Goal: Transaction & Acquisition: Purchase product/service

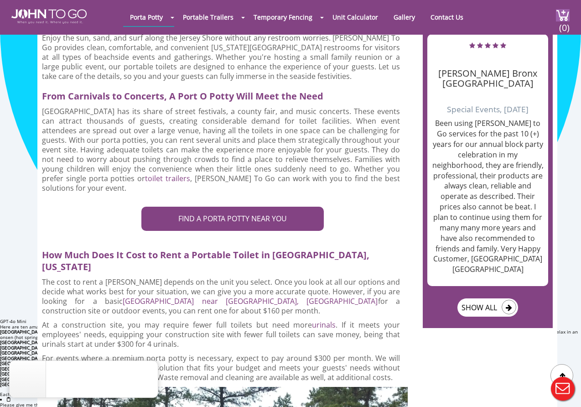
scroll to position [1552, 0]
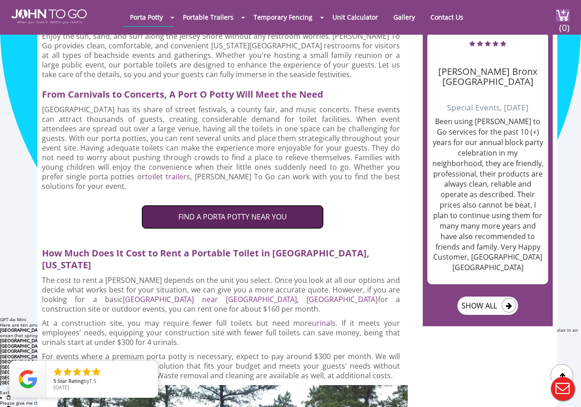
click at [182, 205] on link "FIND A PORTA POTTY NEAR YOU" at bounding box center [232, 217] width 182 height 24
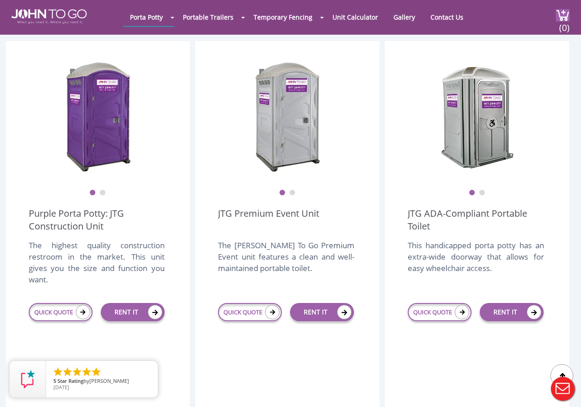
scroll to position [256, 0]
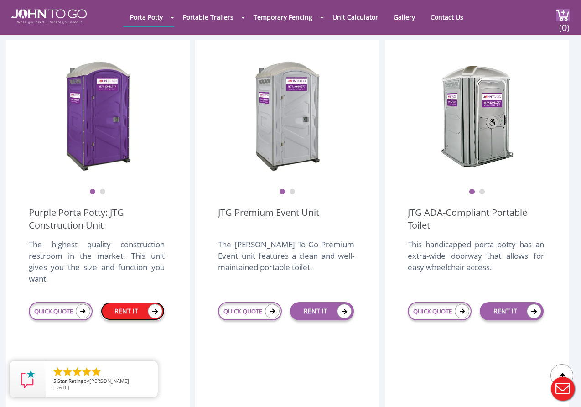
click at [129, 303] on link "RENT IT" at bounding box center [133, 311] width 64 height 18
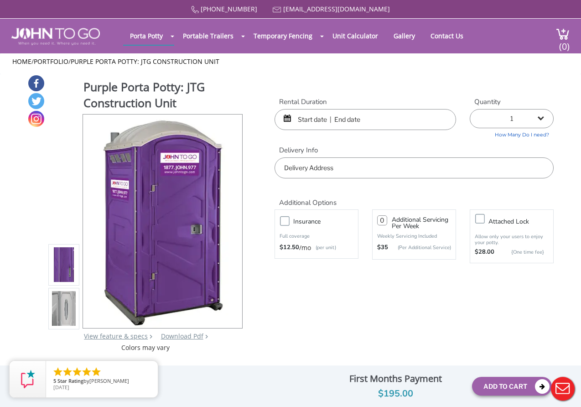
click at [324, 116] on input "text" at bounding box center [364, 119] width 181 height 21
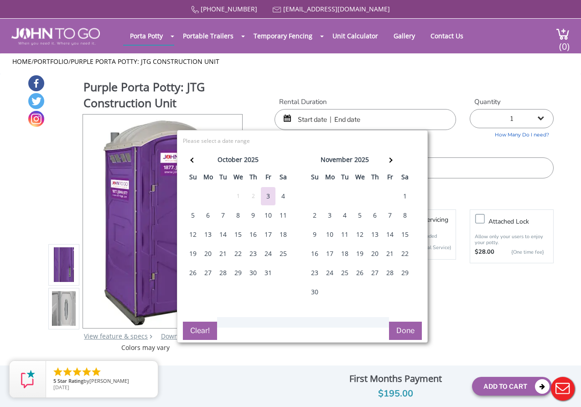
click at [209, 217] on div "6" at bounding box center [208, 215] width 15 height 18
click at [368, 77] on div "Purple Porta Potty: JTG Construction Unit View feature & specs Download Pdf Pro…" at bounding box center [290, 213] width 527 height 278
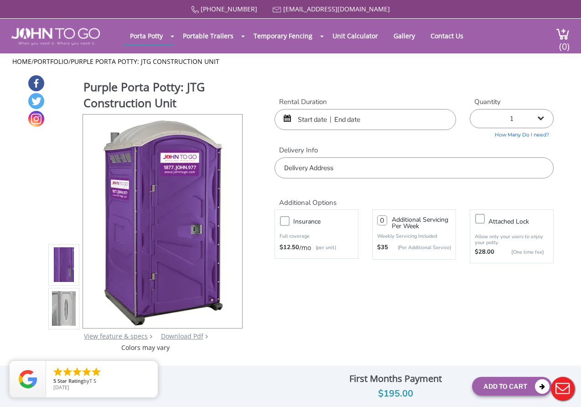
drag, startPoint x: 334, startPoint y: 122, endPoint x: 314, endPoint y: 135, distance: 24.3
click at [334, 122] on input "text" at bounding box center [364, 119] width 181 height 21
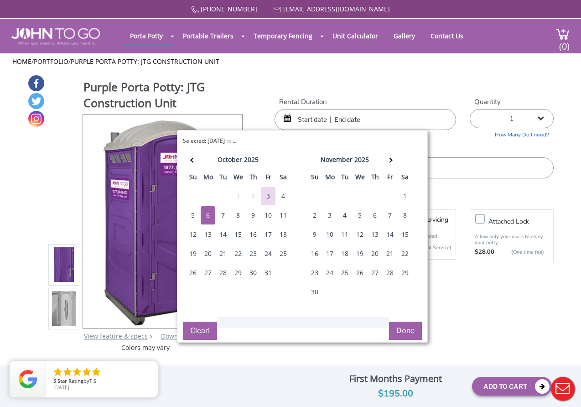
click at [207, 215] on div "6" at bounding box center [208, 215] width 15 height 18
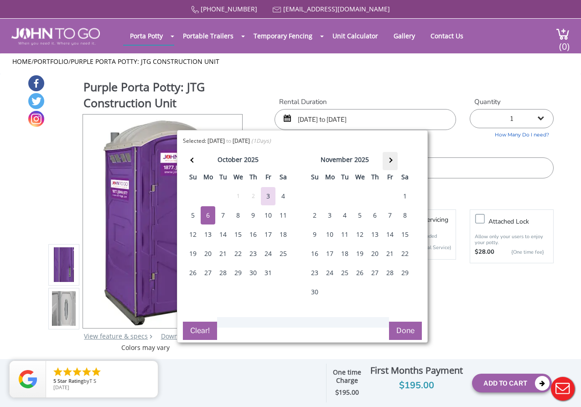
click at [392, 160] on span at bounding box center [390, 159] width 5 height 5
click at [330, 194] on div "1" at bounding box center [329, 196] width 15 height 18
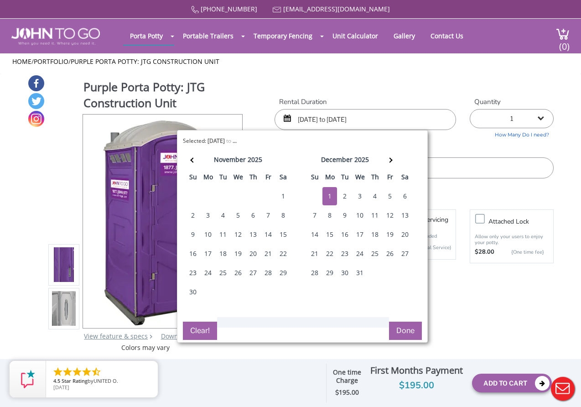
click at [335, 197] on div "1" at bounding box center [329, 196] width 15 height 18
type input "12/01/2025 to 12/01/2025"
click at [416, 327] on button "Done" at bounding box center [405, 330] width 33 height 18
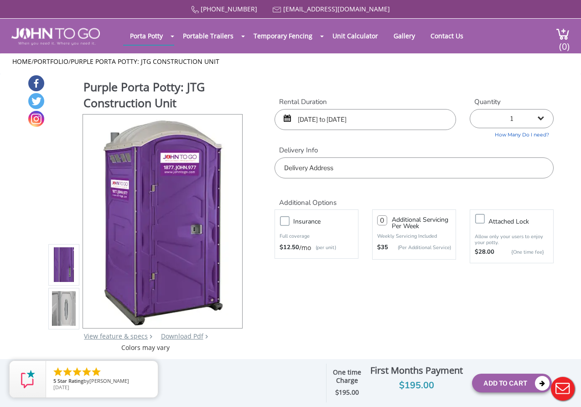
scroll to position [1, 0]
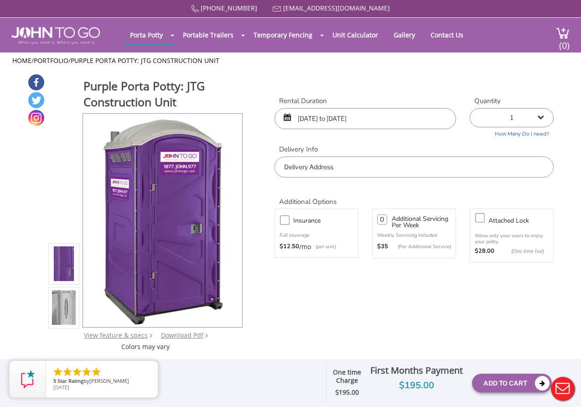
click at [316, 178] on div "Additional Options" at bounding box center [414, 191] width 293 height 29
click at [312, 169] on input "text" at bounding box center [413, 166] width 279 height 21
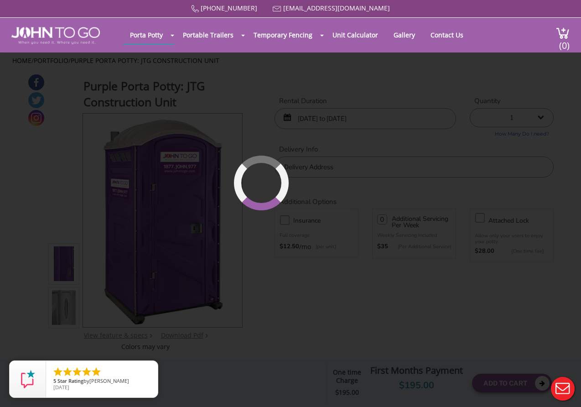
drag, startPoint x: 362, startPoint y: 323, endPoint x: 352, endPoint y: 322, distance: 11.0
click at [362, 323] on div "877 564 6977 info@johntogo.com Porta Potty Portable Toilets ADA Accessible Unit…" at bounding box center [290, 208] width 581 height 419
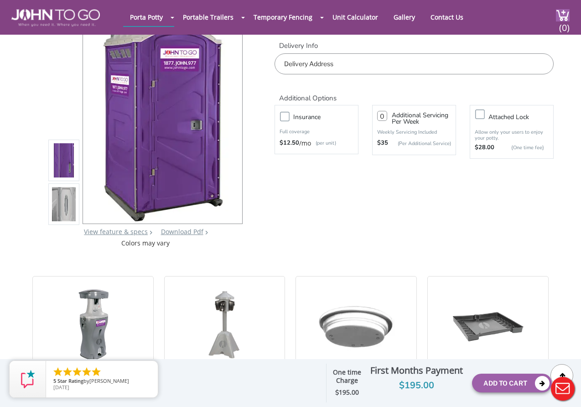
scroll to position [70, 0]
drag, startPoint x: 347, startPoint y: 376, endPoint x: 360, endPoint y: 385, distance: 16.1
type textarea "time Charge"
click at [360, 385] on div "One time Charge" at bounding box center [347, 377] width 34 height 19
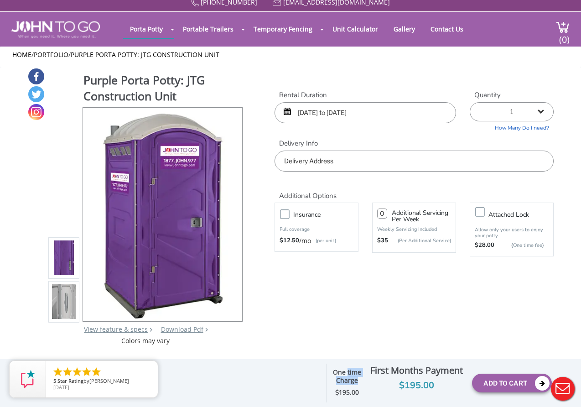
scroll to position [0, 0]
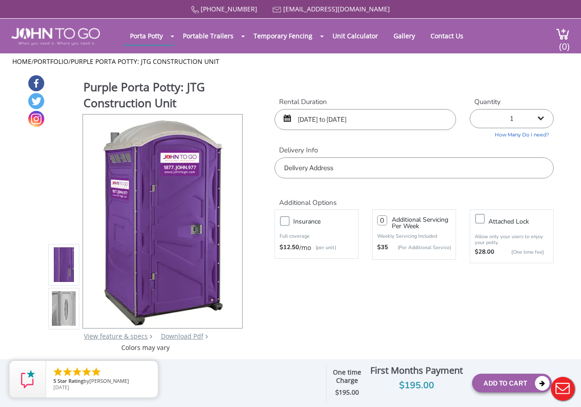
click at [308, 165] on input "text" at bounding box center [413, 167] width 279 height 21
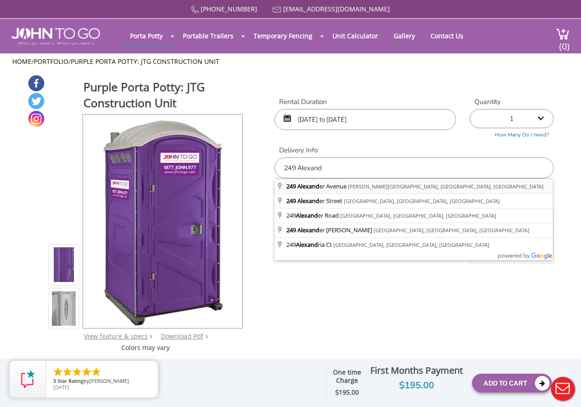
type input "249 Alexander Avenue, Howell Township, NJ, USA"
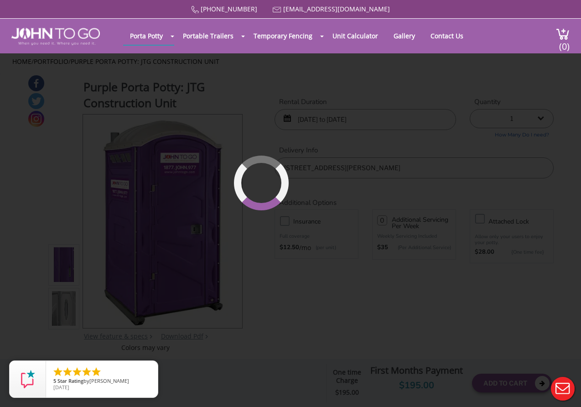
scroll to position [0, 0]
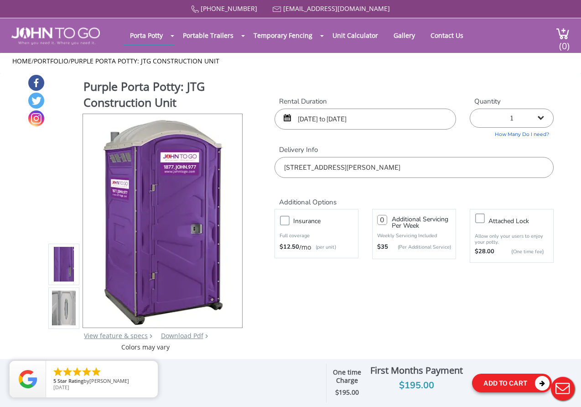
click at [500, 380] on button "Add To Cart" at bounding box center [512, 382] width 80 height 19
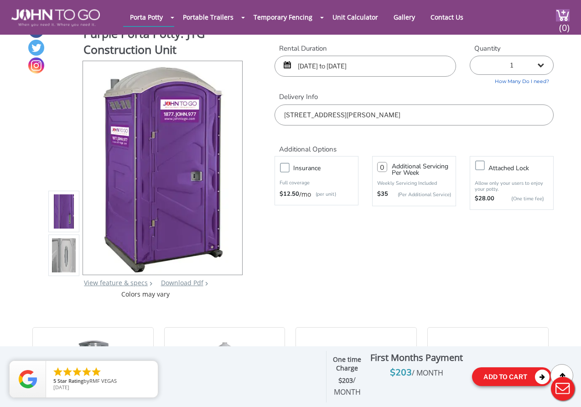
scroll to position [0, 0]
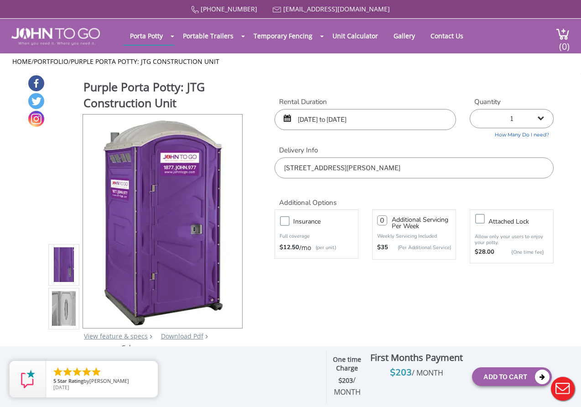
click at [319, 124] on input "12/01/2025 to 12/01/2025" at bounding box center [364, 119] width 181 height 21
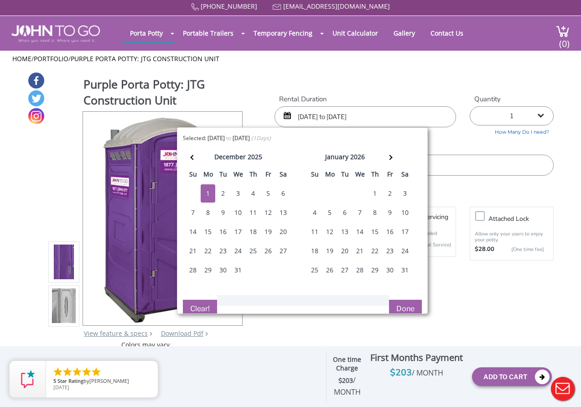
scroll to position [3, 0]
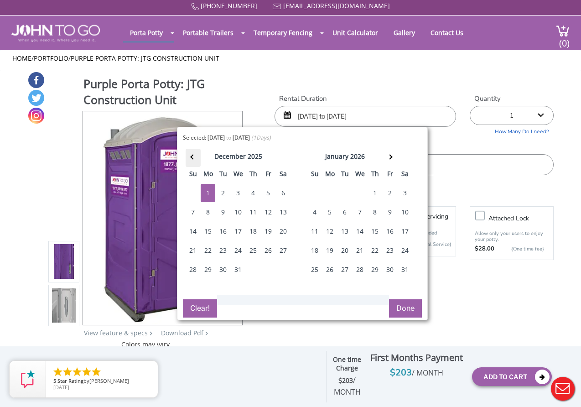
click at [196, 154] on th at bounding box center [193, 158] width 15 height 18
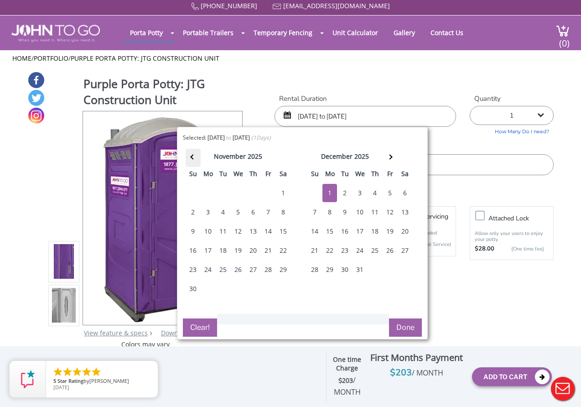
click at [193, 154] on span at bounding box center [193, 156] width 5 height 5
click at [265, 191] on div "3" at bounding box center [268, 193] width 15 height 18
click at [392, 153] on th at bounding box center [390, 158] width 15 height 18
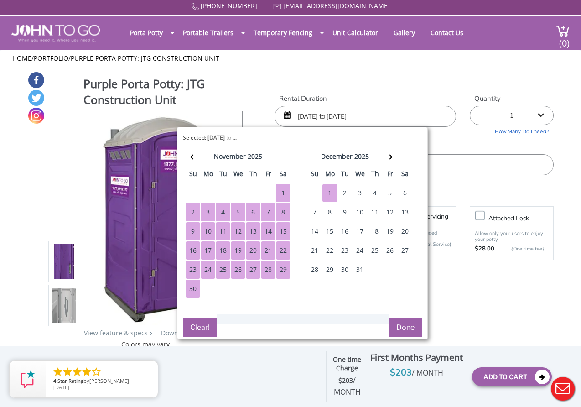
click at [327, 190] on div "1" at bounding box center [329, 193] width 15 height 18
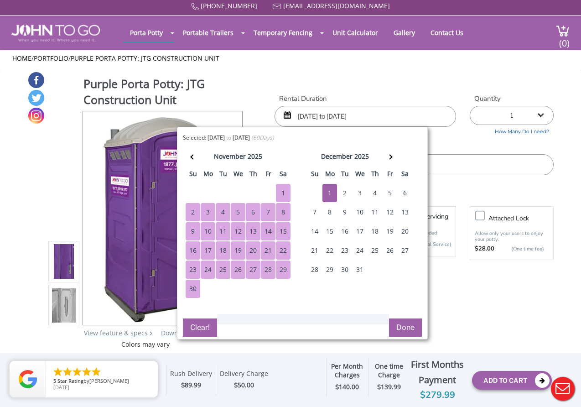
click at [398, 325] on button "Done" at bounding box center [405, 327] width 33 height 18
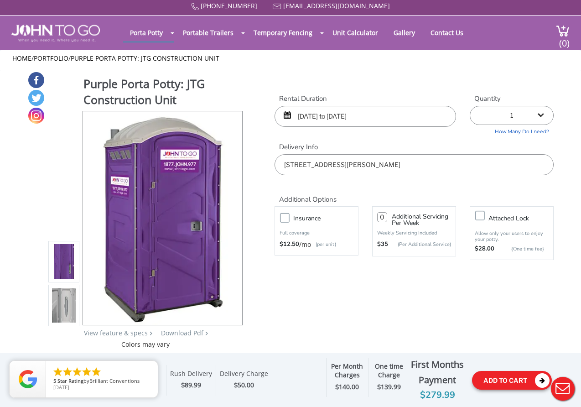
click at [489, 378] on button "Add To Cart" at bounding box center [512, 380] width 80 height 19
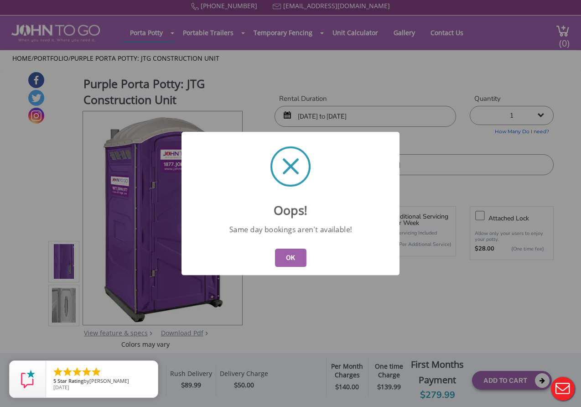
click at [282, 259] on button "OK" at bounding box center [290, 257] width 31 height 18
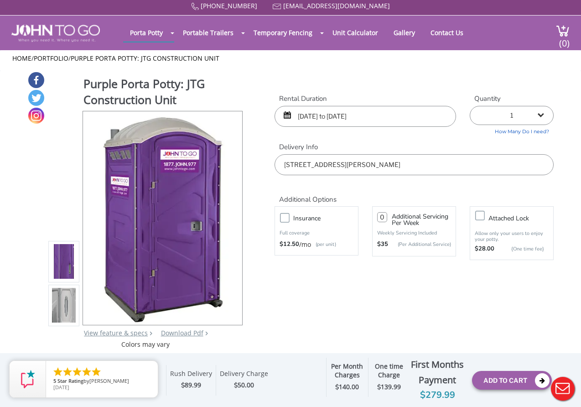
click at [316, 119] on input "10/03/2025 to 12/01/2025" at bounding box center [364, 116] width 181 height 21
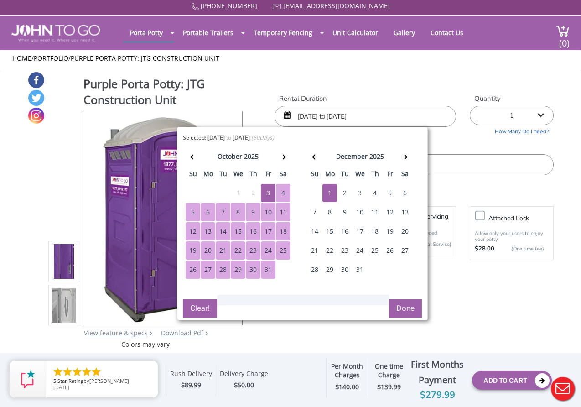
click at [208, 212] on div "6" at bounding box center [208, 212] width 15 height 18
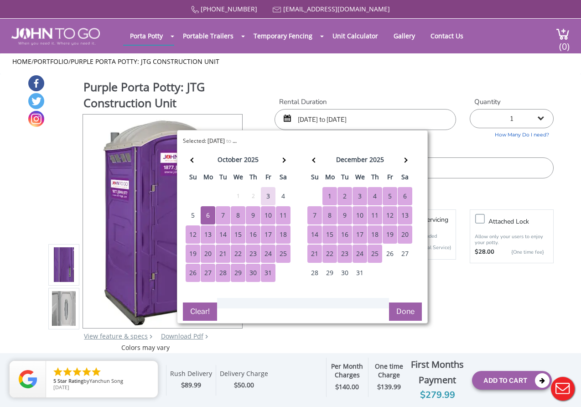
scroll to position [5, 0]
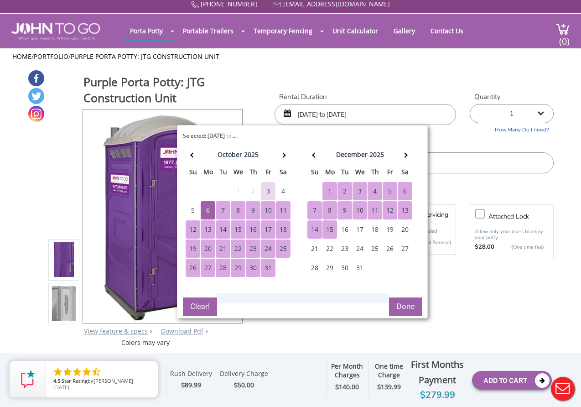
click at [331, 231] on div "15" at bounding box center [329, 229] width 15 height 18
type input "10/06/2025 to 12/15/2025"
click at [400, 305] on button "Done" at bounding box center [405, 306] width 33 height 18
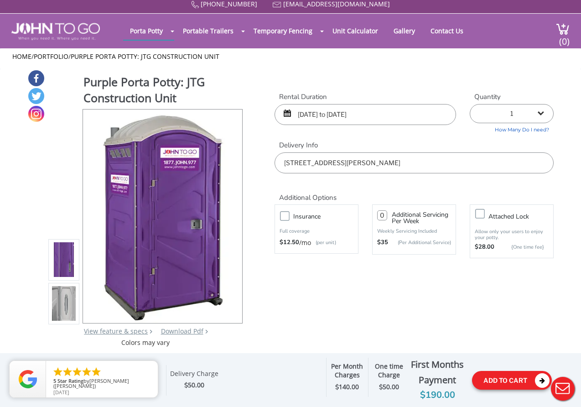
click at [507, 380] on button "Add To Cart" at bounding box center [512, 380] width 80 height 19
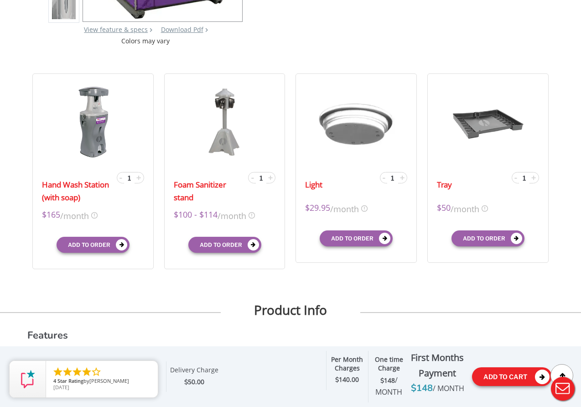
scroll to position [0, 0]
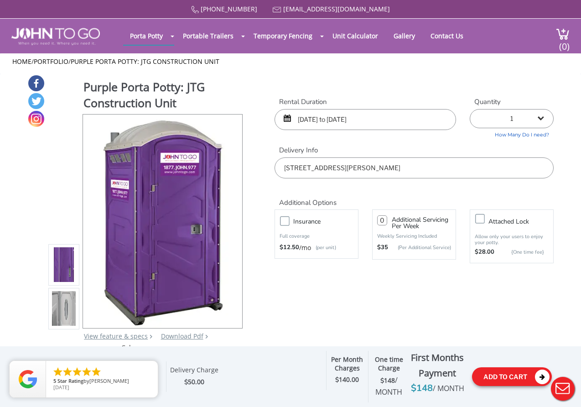
click at [506, 377] on button "Add To Cart" at bounding box center [512, 376] width 80 height 19
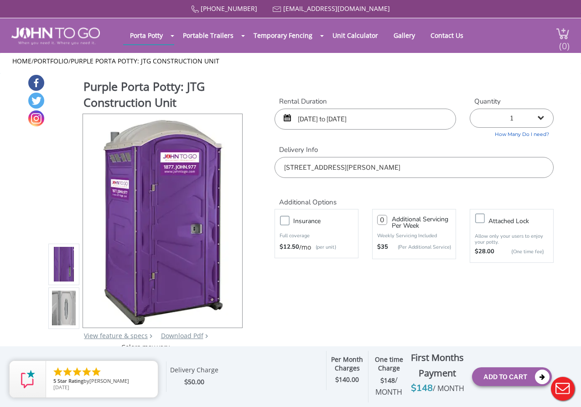
click at [561, 37] on span "(0)" at bounding box center [564, 42] width 11 height 20
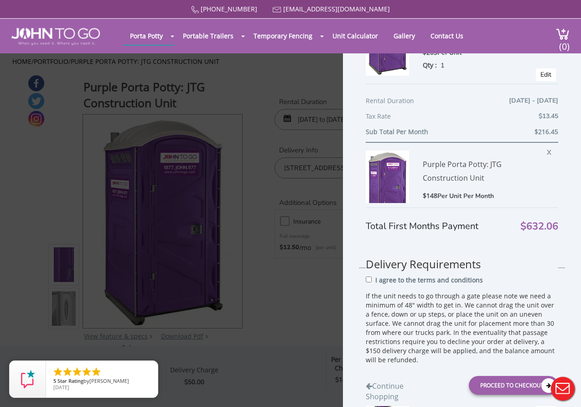
scroll to position [0, 0]
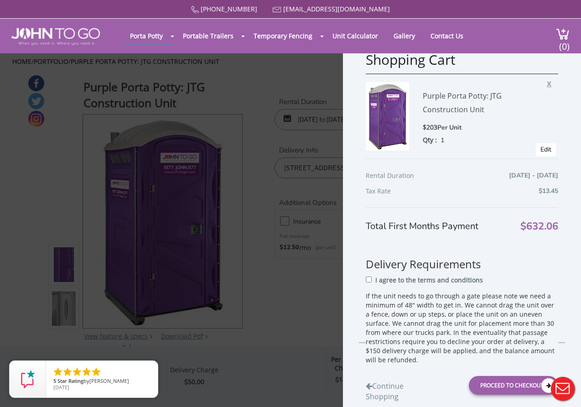
click at [548, 83] on span "X" at bounding box center [551, 83] width 9 height 12
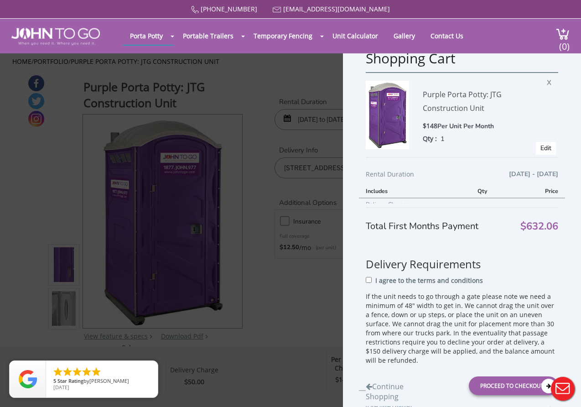
scroll to position [2, 0]
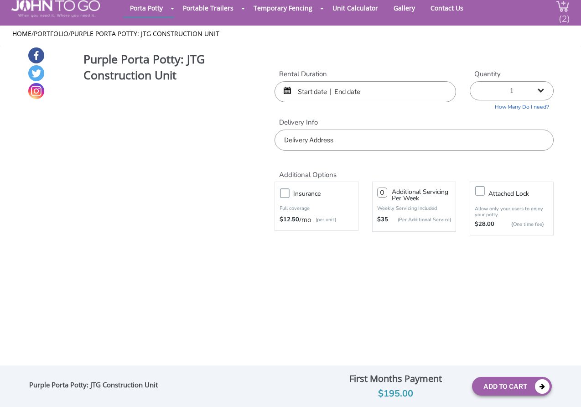
click at [566, 11] on span "(2)" at bounding box center [564, 15] width 11 height 20
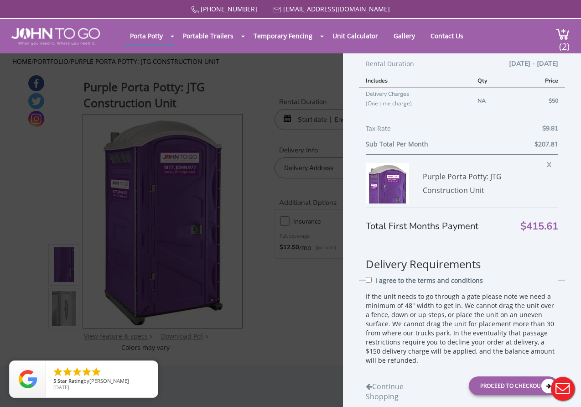
scroll to position [113, 0]
click at [548, 161] on span "X" at bounding box center [551, 162] width 9 height 12
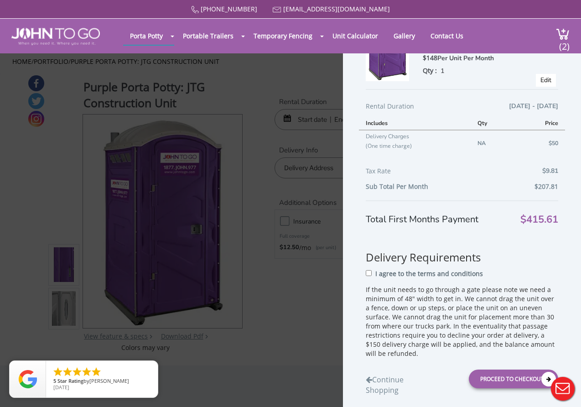
scroll to position [69, 0]
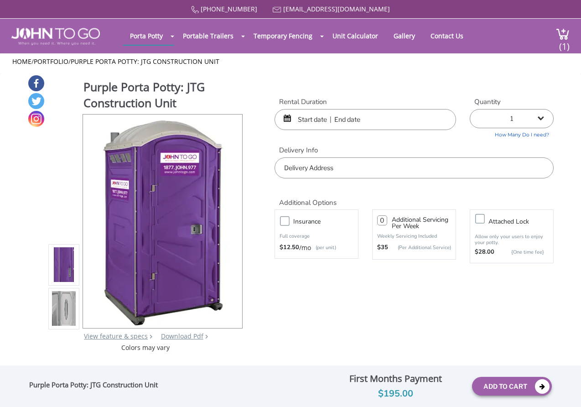
click at [561, 33] on span "(1)" at bounding box center [564, 43] width 11 height 20
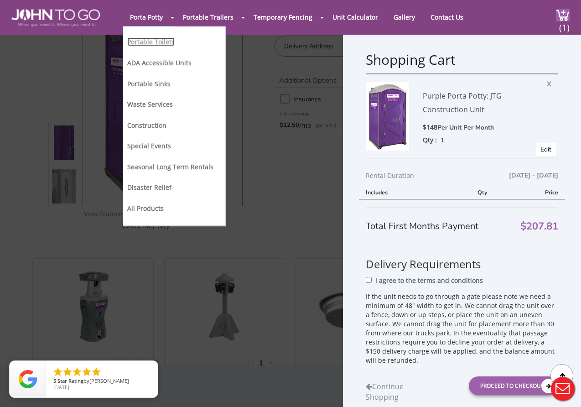
click at [147, 40] on link "Portable Toilets" at bounding box center [150, 41] width 47 height 9
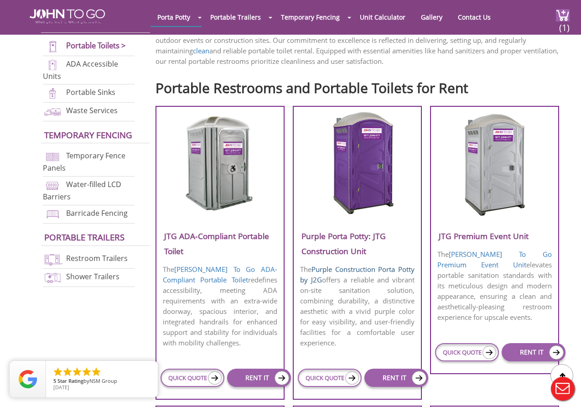
scroll to position [277, 0]
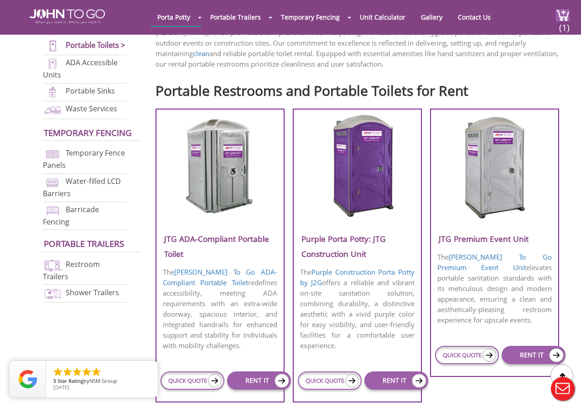
click at [335, 238] on h3 "Purple Porta Potty: JTG Construction Unit" at bounding box center [357, 246] width 127 height 30
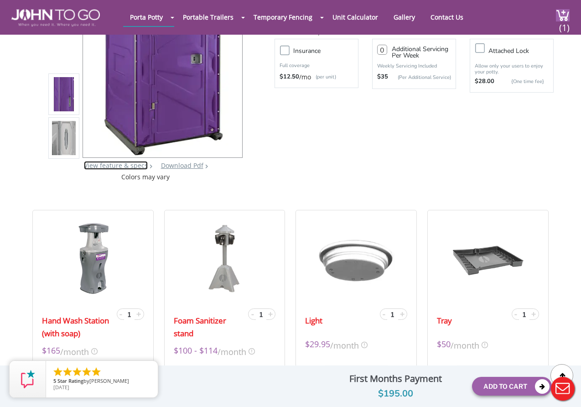
click at [125, 164] on link "View feature & specs" at bounding box center [116, 165] width 64 height 9
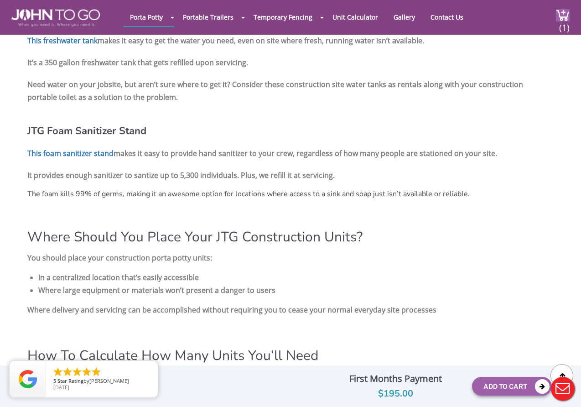
scroll to position [1017, 0]
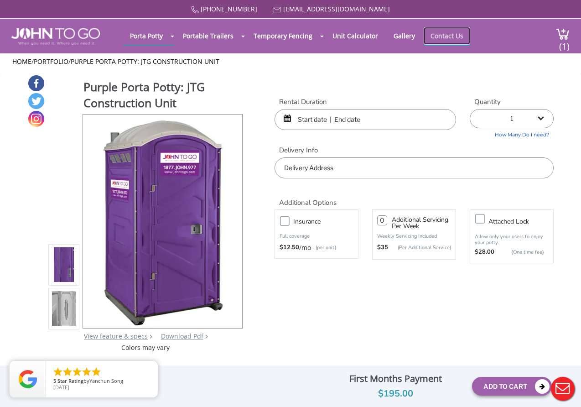
click at [431, 36] on link "Contact Us" at bounding box center [447, 36] width 47 height 18
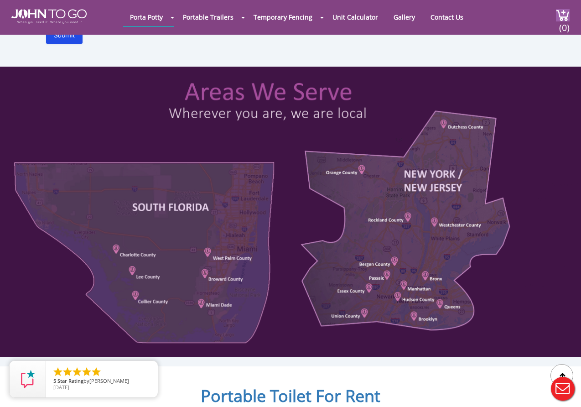
scroll to position [4536, 0]
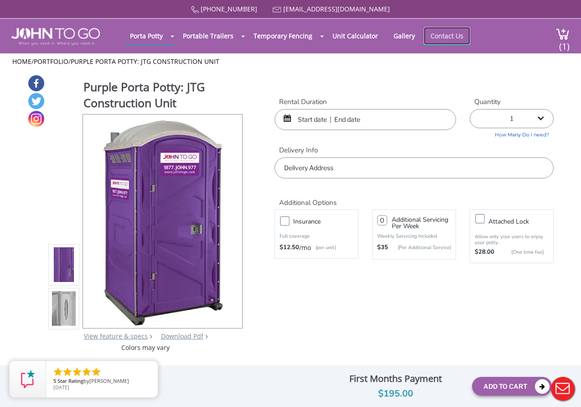
click at [431, 32] on link "Contact Us" at bounding box center [447, 36] width 47 height 18
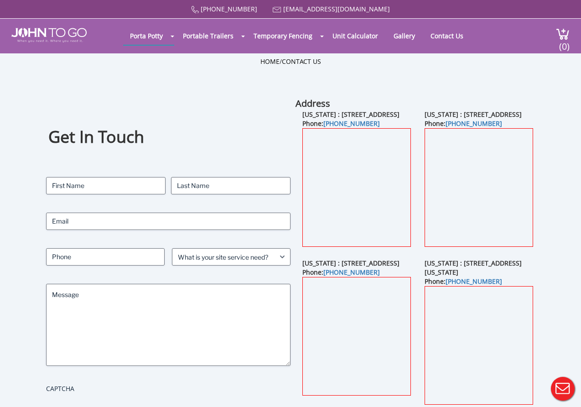
scroll to position [4536, 0]
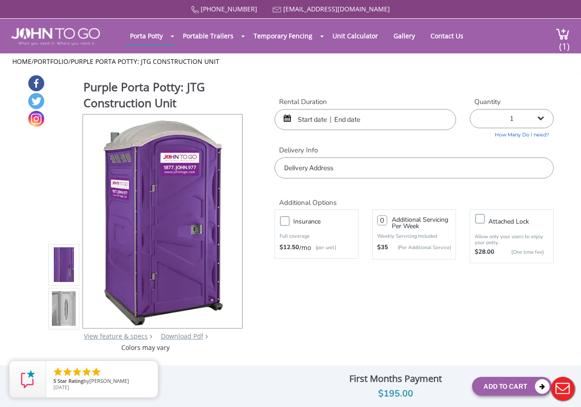
scroll to position [4536, 0]
